Goal: Information Seeking & Learning: Learn about a topic

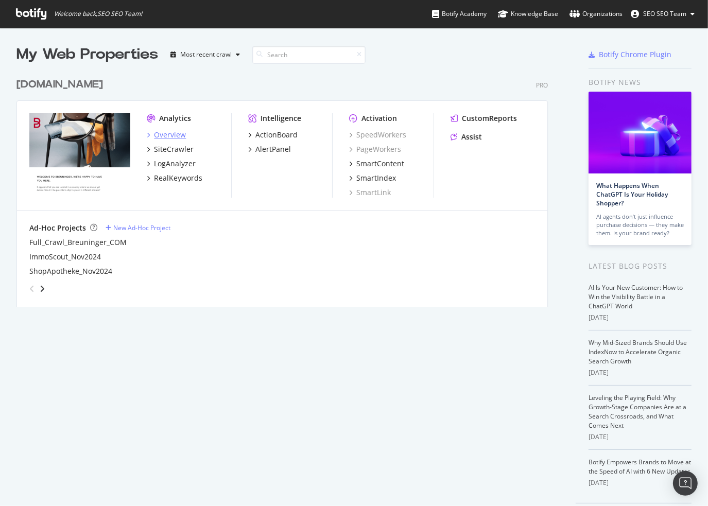
scroll to position [498, 692]
click at [171, 137] on div "Overview" at bounding box center [170, 135] width 32 height 10
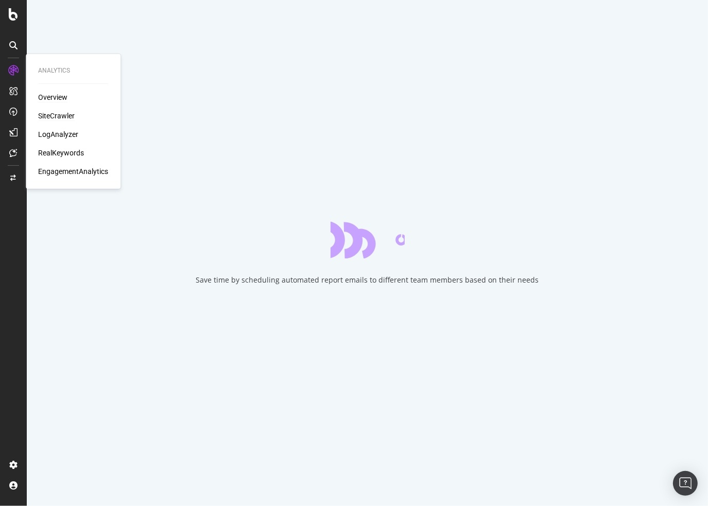
click at [63, 119] on div "SiteCrawler" at bounding box center [56, 116] width 37 height 10
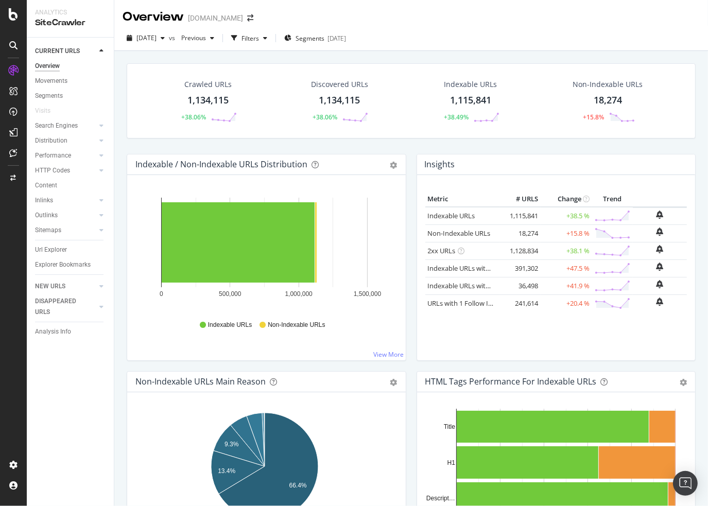
drag, startPoint x: 73, startPoint y: 126, endPoint x: 64, endPoint y: 139, distance: 16.7
click at [73, 126] on div "Search Engines" at bounding box center [56, 125] width 43 height 11
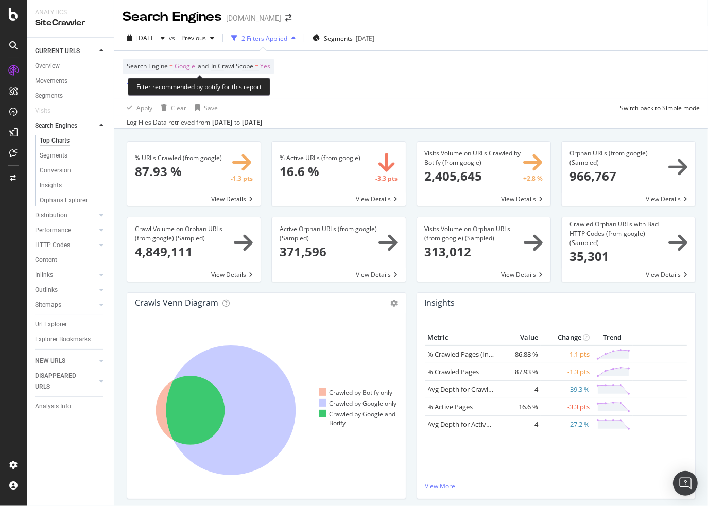
click at [167, 67] on span "Search Engine" at bounding box center [147, 66] width 41 height 9
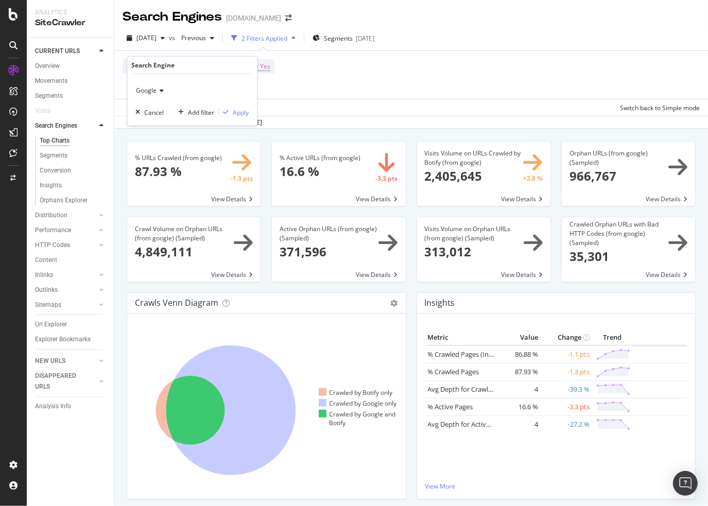
click at [157, 92] on icon at bounding box center [159, 90] width 7 height 6
click at [156, 134] on span "OpenAI" at bounding box center [150, 138] width 21 height 9
click at [239, 113] on div "Apply" at bounding box center [241, 112] width 16 height 9
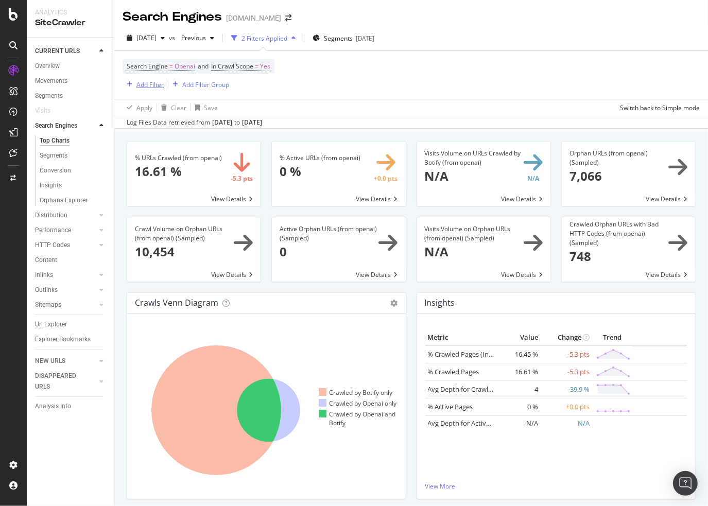
click at [149, 89] on div "Add Filter" at bounding box center [142, 84] width 41 height 11
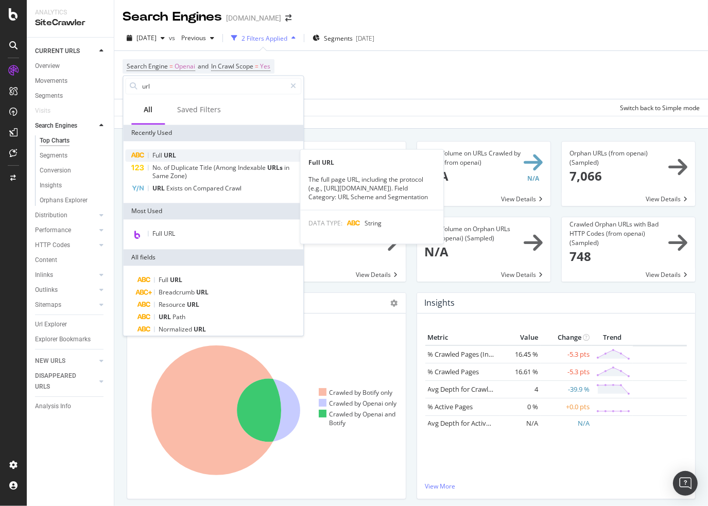
type input "url"
click at [185, 158] on div "Full URL" at bounding box center [213, 155] width 176 height 12
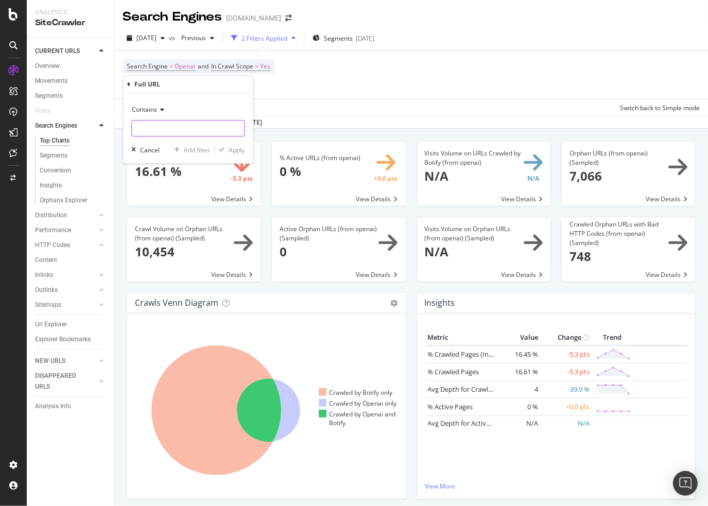
click at [166, 132] on input "text" at bounding box center [188, 128] width 112 height 16
type input "schmuck"
click at [236, 150] on div "Apply" at bounding box center [236, 150] width 16 height 9
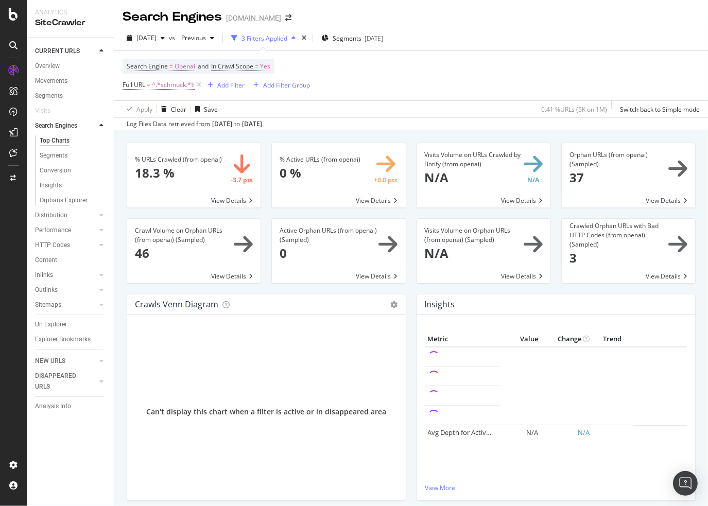
click at [225, 201] on span at bounding box center [193, 175] width 133 height 64
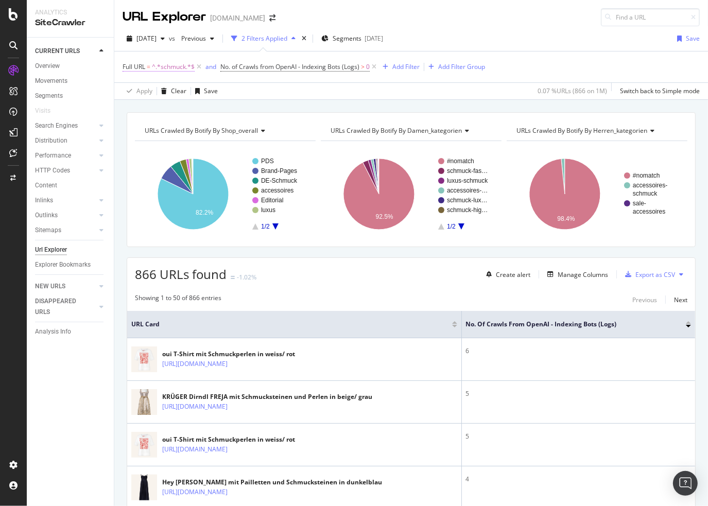
click at [179, 65] on span "^.*schmuck.*$" at bounding box center [173, 67] width 43 height 14
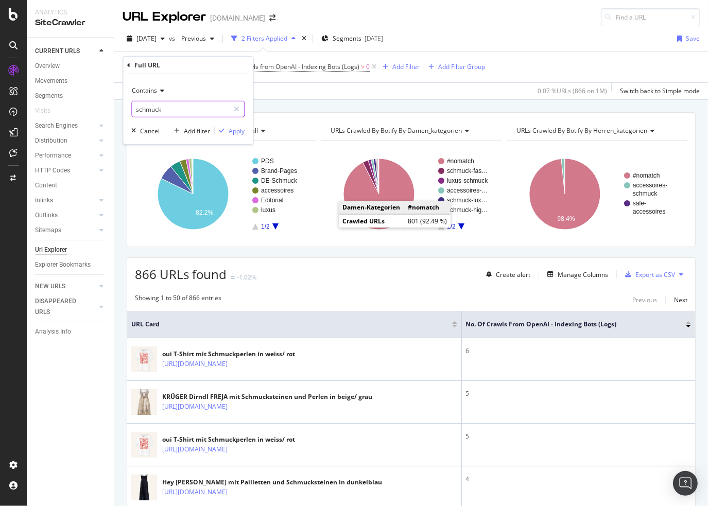
click at [174, 112] on input "schmuck" at bounding box center [180, 109] width 97 height 16
paste input "[URL][DOMAIN_NAME]"
type input "[URL][DOMAIN_NAME]"
click at [165, 92] on div "Contains" at bounding box center [187, 90] width 113 height 16
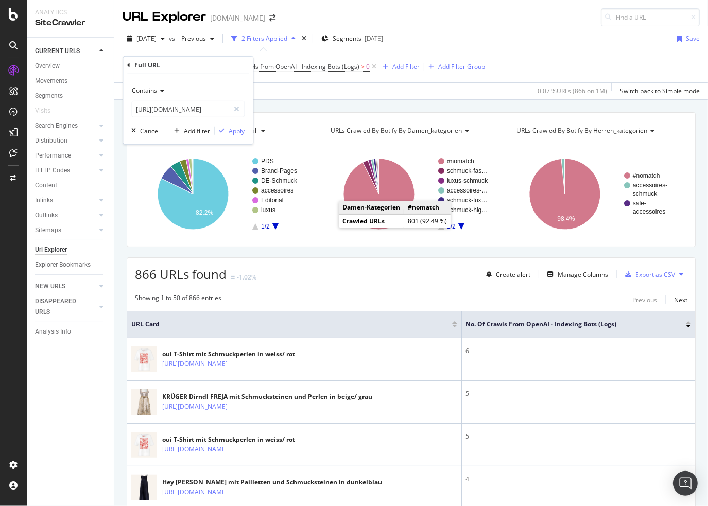
scroll to position [0, 0]
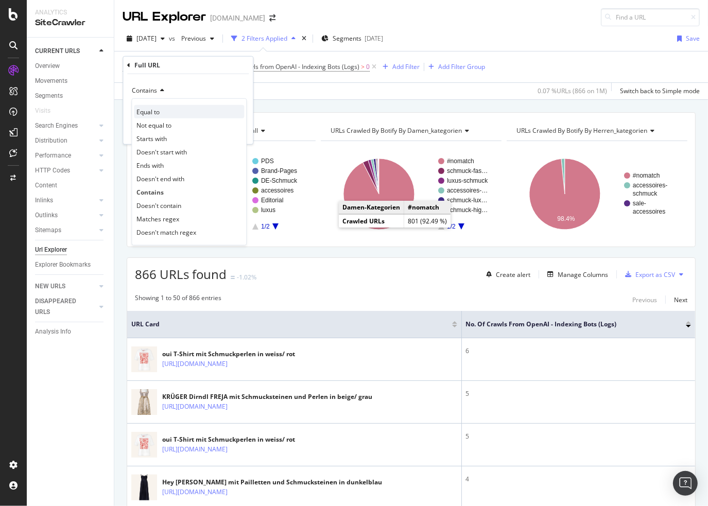
click at [177, 115] on div "Equal to" at bounding box center [189, 111] width 110 height 13
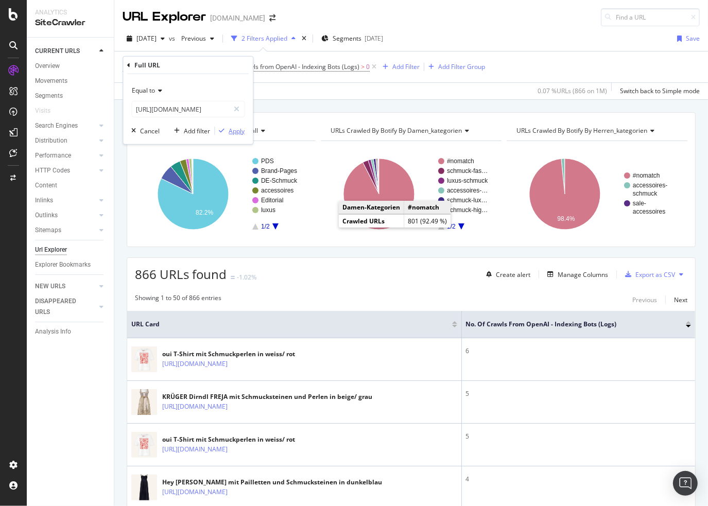
click at [242, 135] on button "Apply" at bounding box center [230, 131] width 30 height 10
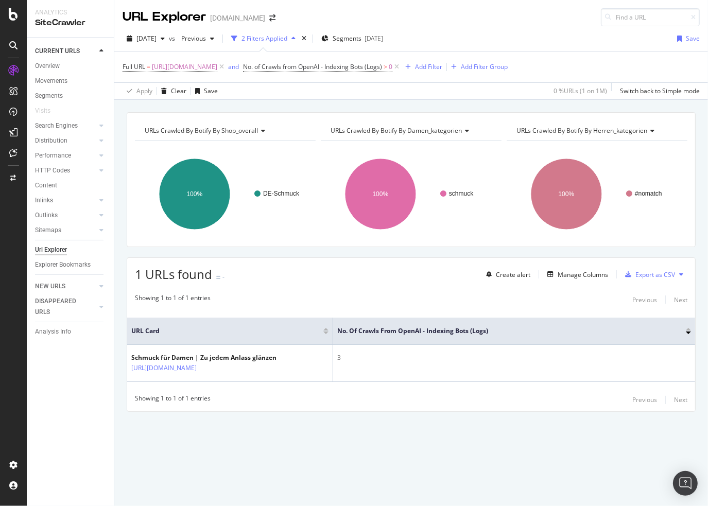
drag, startPoint x: 325, startPoint y: 410, endPoint x: 430, endPoint y: 415, distance: 104.6
click at [169, 42] on div "[DATE]" at bounding box center [145, 38] width 46 height 15
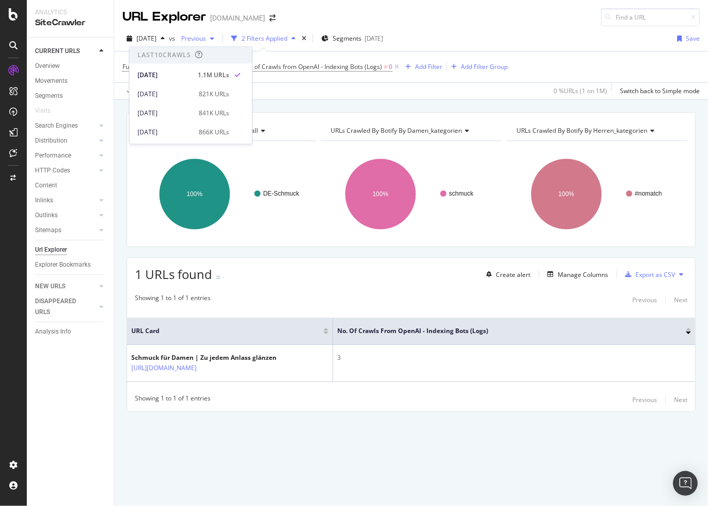
click at [203, 34] on span "Previous" at bounding box center [191, 38] width 29 height 9
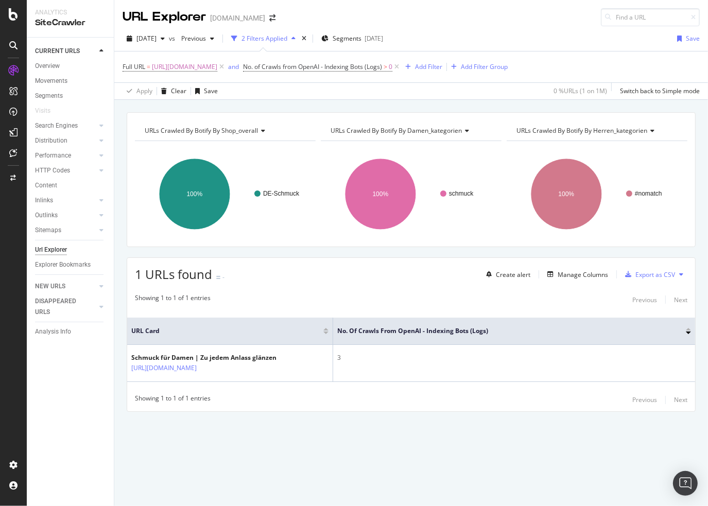
click at [161, 56] on div "Full URL = [URL][DOMAIN_NAME] and No. of Crawls from OpenAI - Indexing Bots (Lo…" at bounding box center [410, 66] width 577 height 31
click at [375, 72] on span "No. of Crawls from OpenAI - Indexing Bots (Logs) > 0" at bounding box center [322, 67] width 158 height 14
click at [373, 69] on span "No. of Crawls from OpenAI - Indexing Bots (Logs)" at bounding box center [312, 66] width 139 height 9
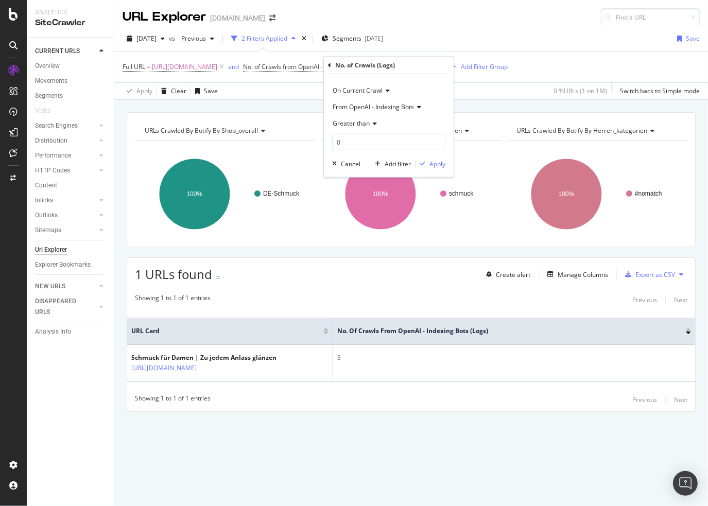
click at [383, 92] on icon at bounding box center [385, 90] width 7 height 6
click at [383, 91] on icon at bounding box center [385, 90] width 7 height 6
click at [397, 104] on span "From OpenAI - Indexing Bots" at bounding box center [372, 106] width 81 height 9
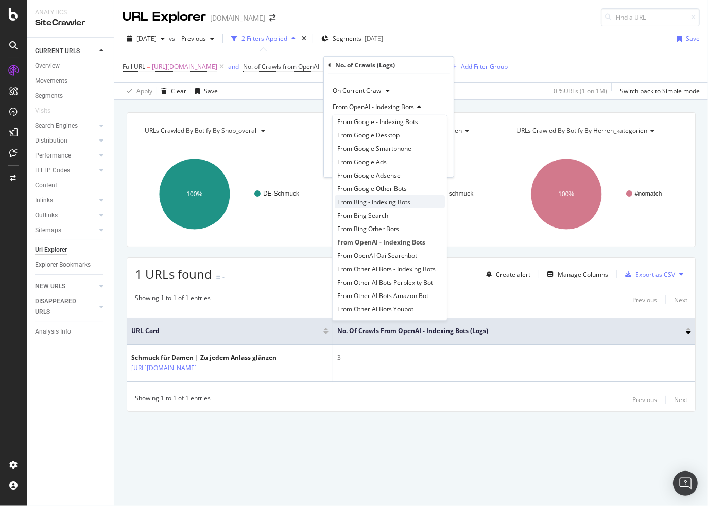
scroll to position [8, 0]
click at [418, 248] on div "From OpenAI Oai Searchbot" at bounding box center [389, 253] width 110 height 13
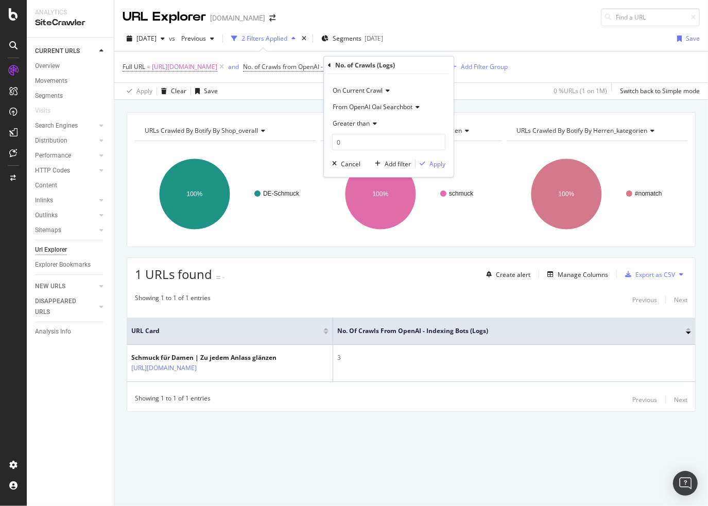
click at [438, 157] on div "On Current Crawl From OpenAI Oai Searchbot Greater than 0 Cancel Add filter App…" at bounding box center [389, 125] width 130 height 103
click at [436, 164] on div "Apply" at bounding box center [437, 163] width 16 height 9
